Goal: Task Accomplishment & Management: Manage account settings

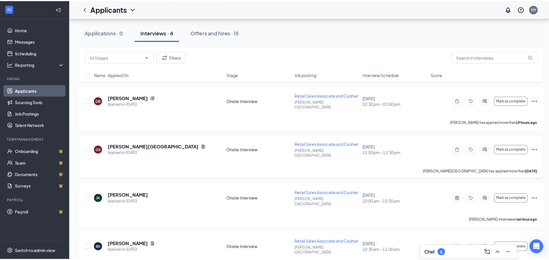
scroll to position [37, 0]
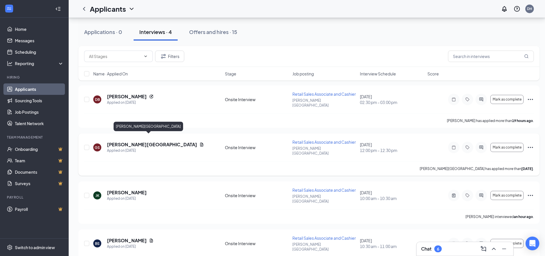
click at [159, 141] on h5 "[PERSON_NAME][GEOGRAPHIC_DATA]" at bounding box center [152, 144] width 90 height 6
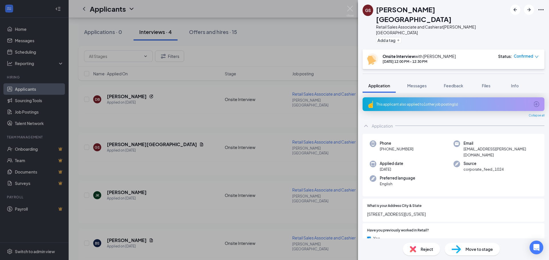
click at [33, 87] on div "GS [PERSON_NAME] Retail Sales Associate and Cashier at [PERSON_NAME][GEOGRAPHIC…" at bounding box center [274, 130] width 549 height 260
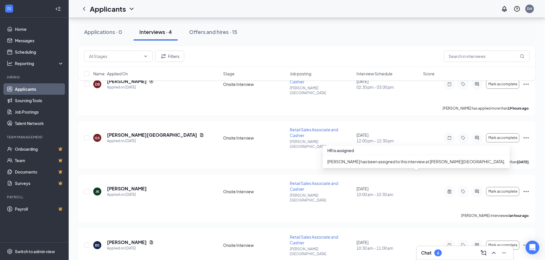
scroll to position [59, 0]
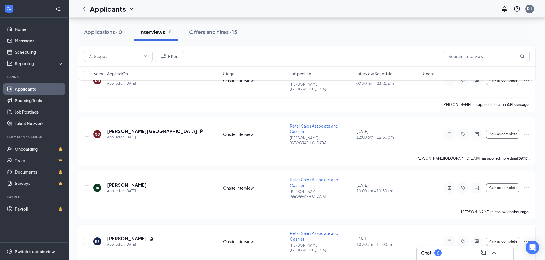
click at [523, 238] on icon "Ellipses" at bounding box center [525, 241] width 7 height 7
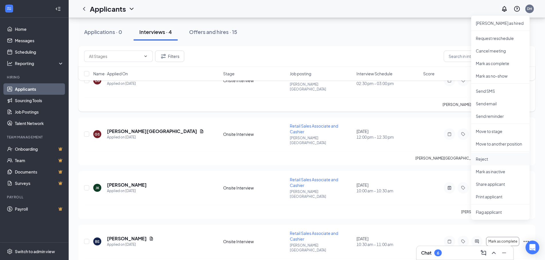
click at [485, 160] on p "Reject" at bounding box center [499, 159] width 49 height 6
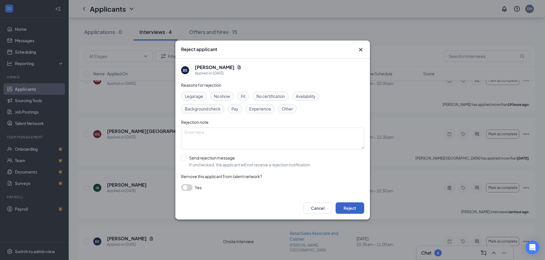
click at [348, 208] on button "Reject" at bounding box center [349, 208] width 29 height 11
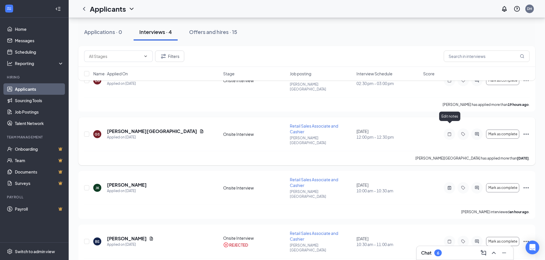
click at [449, 132] on icon "Note" at bounding box center [449, 134] width 7 height 5
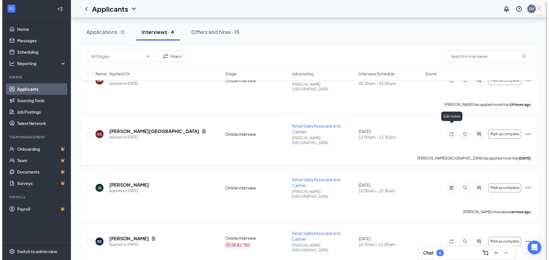
scroll to position [38, 0]
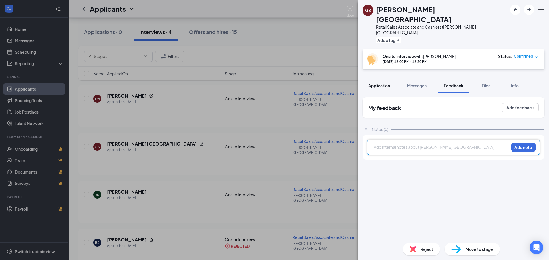
click at [382, 83] on span "Application" at bounding box center [379, 85] width 22 height 5
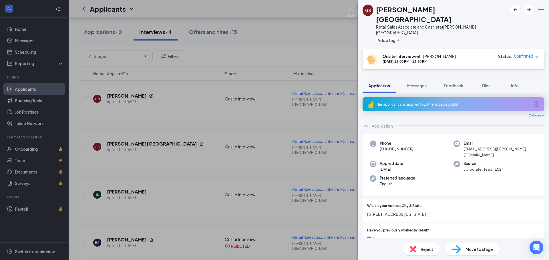
drag, startPoint x: 128, startPoint y: 183, endPoint x: 276, endPoint y: 186, distance: 147.5
click at [130, 183] on div "GS [PERSON_NAME] Retail Sales Associate and Cashier at [PERSON_NAME][GEOGRAPHIC…" at bounding box center [274, 130] width 549 height 260
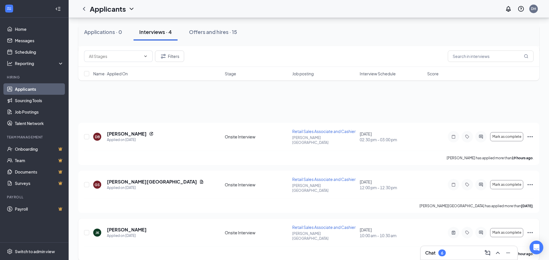
click at [276, 186] on div "[PERSON_NAME] Applied on [DATE] Onsite Interview Retail Sales Associate and Cas…" at bounding box center [308, 216] width 461 height 186
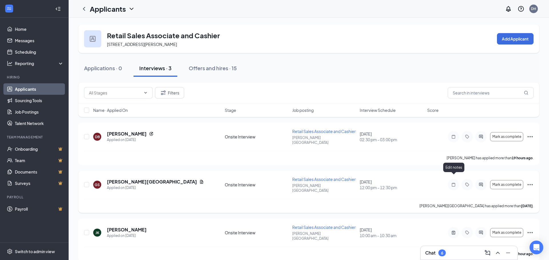
click at [453, 183] on icon "Note" at bounding box center [453, 185] width 7 height 5
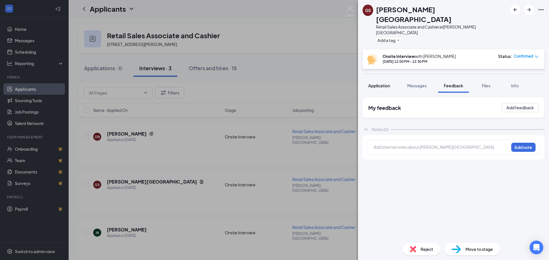
click at [386, 83] on span "Application" at bounding box center [379, 85] width 22 height 5
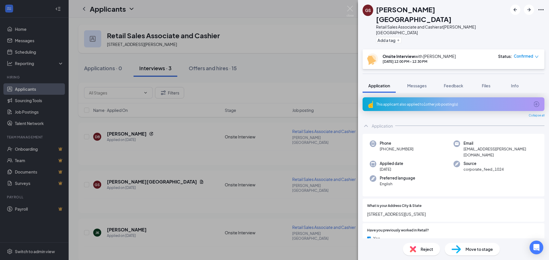
click at [289, 38] on div "GS [PERSON_NAME] Retail Sales Associate and Cashier at [PERSON_NAME][GEOGRAPHIC…" at bounding box center [274, 130] width 549 height 260
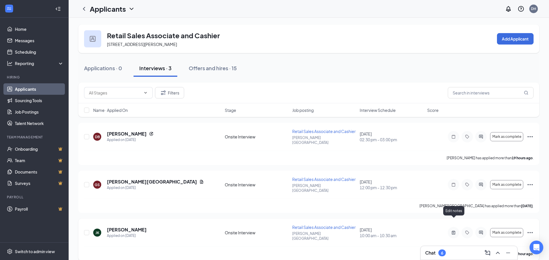
click at [454, 231] on icon "ActiveNote" at bounding box center [453, 233] width 3 height 4
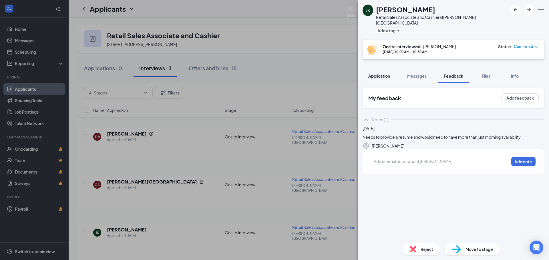
click at [378, 73] on span "Application" at bounding box center [379, 75] width 22 height 5
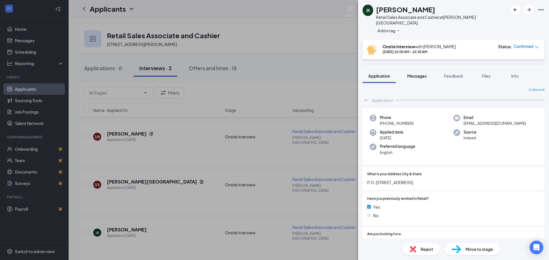
click at [416, 73] on button "Messages" at bounding box center [416, 76] width 31 height 14
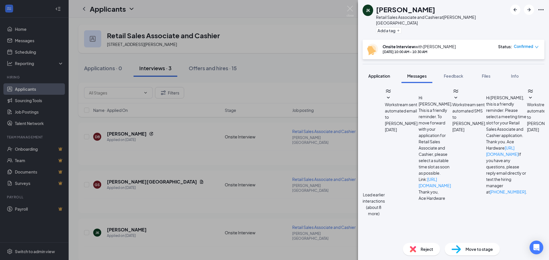
click at [378, 73] on span "Application" at bounding box center [379, 75] width 22 height 5
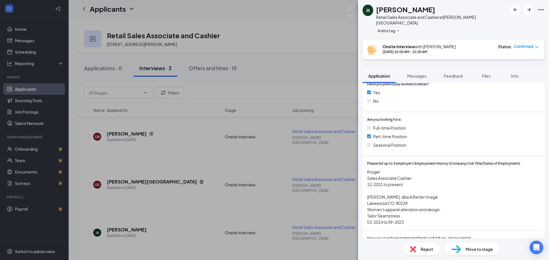
scroll to position [114, 0]
click at [292, 33] on div "[PERSON_NAME] [PERSON_NAME] Retail Sales Associate and Cashier at [PERSON_NAME]…" at bounding box center [274, 130] width 549 height 260
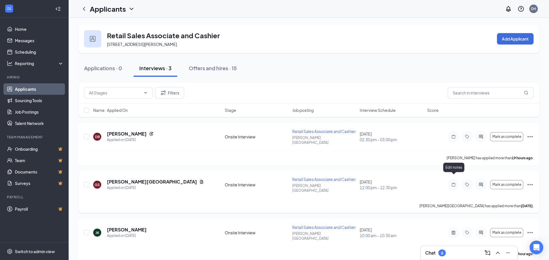
click at [453, 183] on icon "Note" at bounding box center [453, 185] width 3 height 4
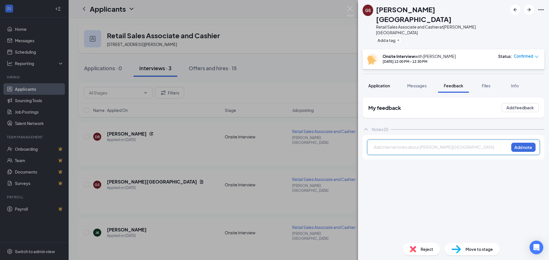
click at [379, 83] on span "Application" at bounding box center [379, 85] width 22 height 5
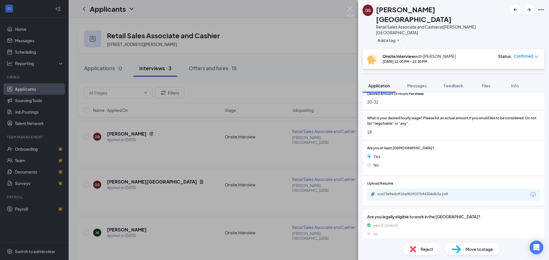
scroll to position [343, 0]
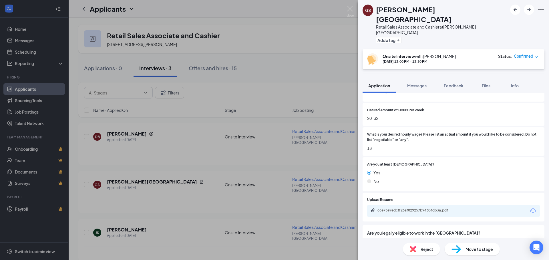
click at [294, 160] on div "GS [PERSON_NAME] Retail Sales Associate and Cashier at [PERSON_NAME][GEOGRAPHIC…" at bounding box center [274, 130] width 549 height 260
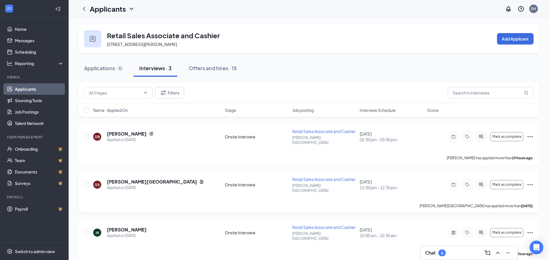
click at [453, 180] on div at bounding box center [453, 184] width 11 height 11
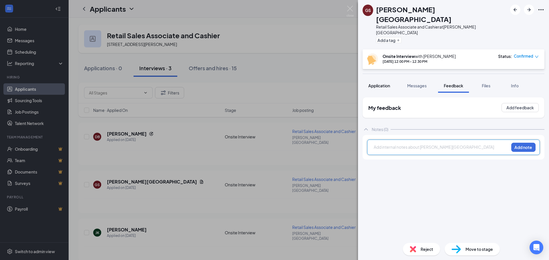
click at [382, 83] on span "Application" at bounding box center [379, 85] width 22 height 5
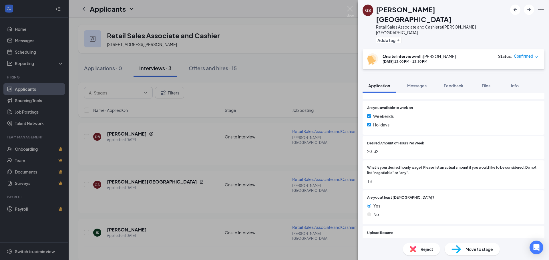
scroll to position [314, 0]
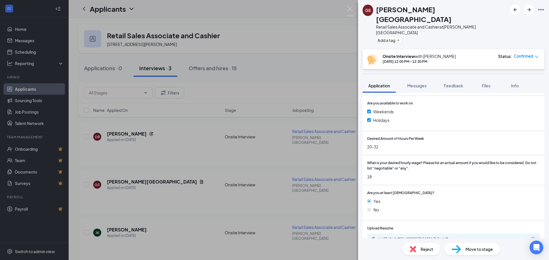
click at [334, 66] on div "GS [PERSON_NAME] Retail Sales Associate and Cashier at [PERSON_NAME][GEOGRAPHIC…" at bounding box center [274, 130] width 549 height 260
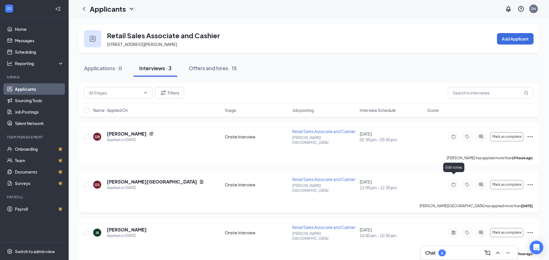
click at [453, 183] on icon "Note" at bounding box center [453, 185] width 7 height 5
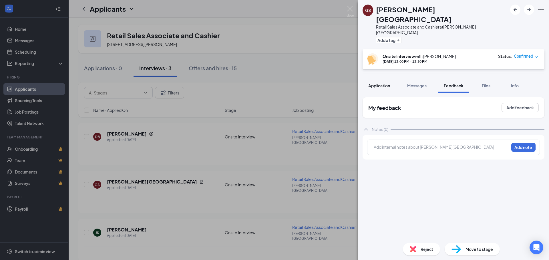
click at [375, 83] on span "Application" at bounding box center [379, 85] width 22 height 5
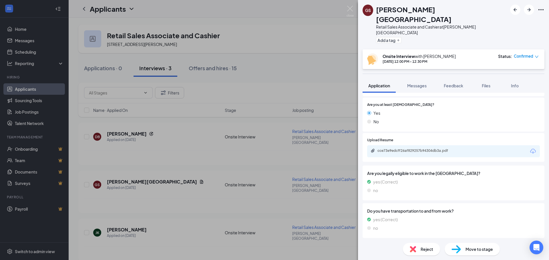
scroll to position [429, 0]
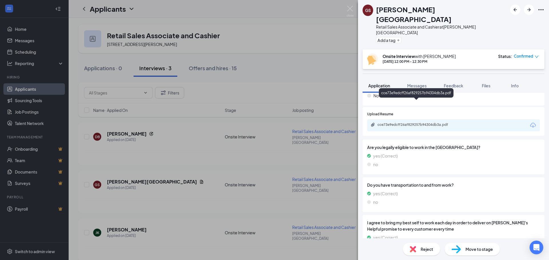
click at [410, 123] on div "cce73e9edcff26af829257b94304db3a.pdf" at bounding box center [417, 125] width 80 height 5
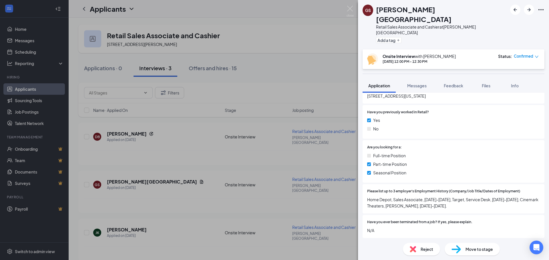
scroll to position [25, 0]
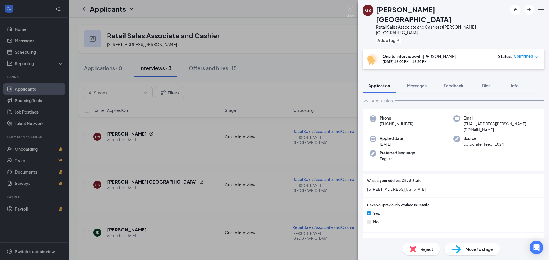
drag, startPoint x: 313, startPoint y: 87, endPoint x: 313, endPoint y: 91, distance: 4.0
click at [313, 91] on div "GS [PERSON_NAME] Retail Sales Associate and Cashier at [PERSON_NAME][GEOGRAPHIC…" at bounding box center [274, 130] width 549 height 260
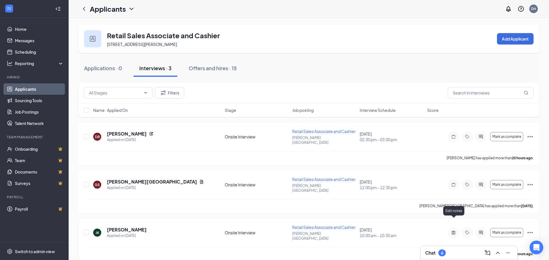
click at [454, 231] on icon "ActiveNote" at bounding box center [453, 233] width 7 height 5
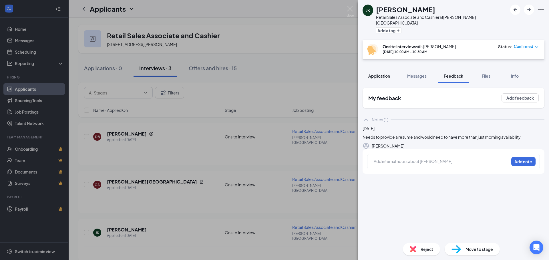
click at [382, 73] on span "Application" at bounding box center [379, 75] width 22 height 5
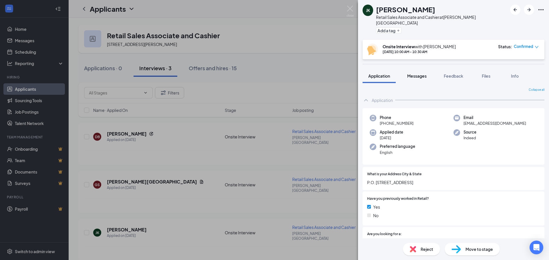
drag, startPoint x: 419, startPoint y: 69, endPoint x: 406, endPoint y: 69, distance: 13.2
click at [419, 73] on span "Messages" at bounding box center [416, 75] width 19 height 5
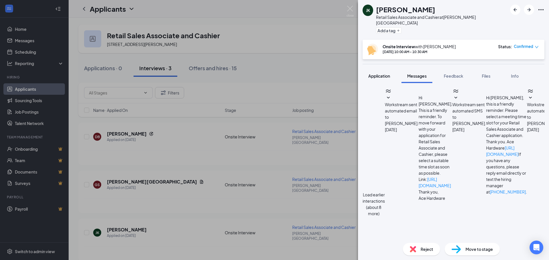
click at [381, 73] on span "Application" at bounding box center [379, 75] width 22 height 5
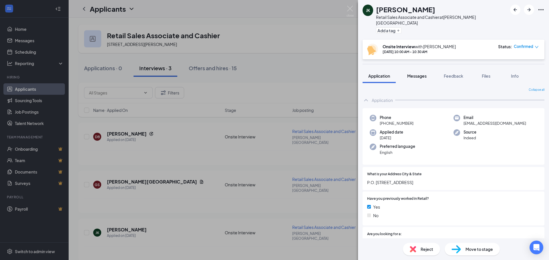
click at [421, 73] on span "Messages" at bounding box center [416, 75] width 19 height 5
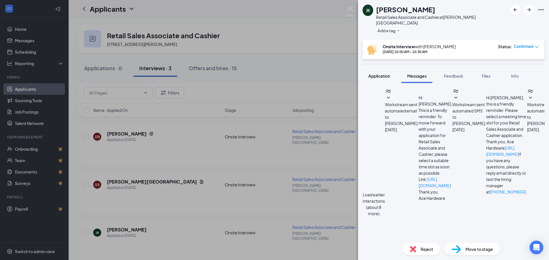
click at [381, 73] on span "Application" at bounding box center [379, 75] width 22 height 5
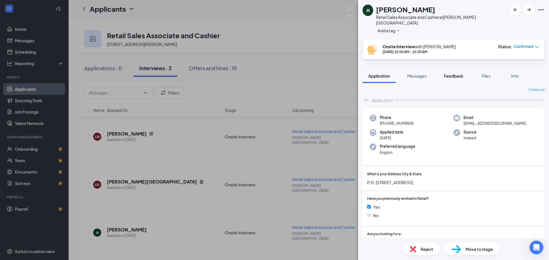
click at [460, 73] on span "Feedback" at bounding box center [453, 75] width 19 height 5
